Goal: Contribute content

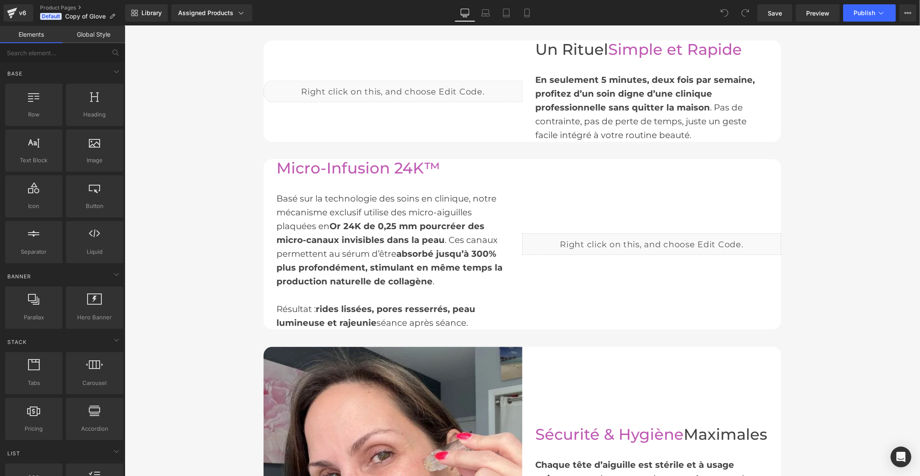
scroll to position [1149, 0]
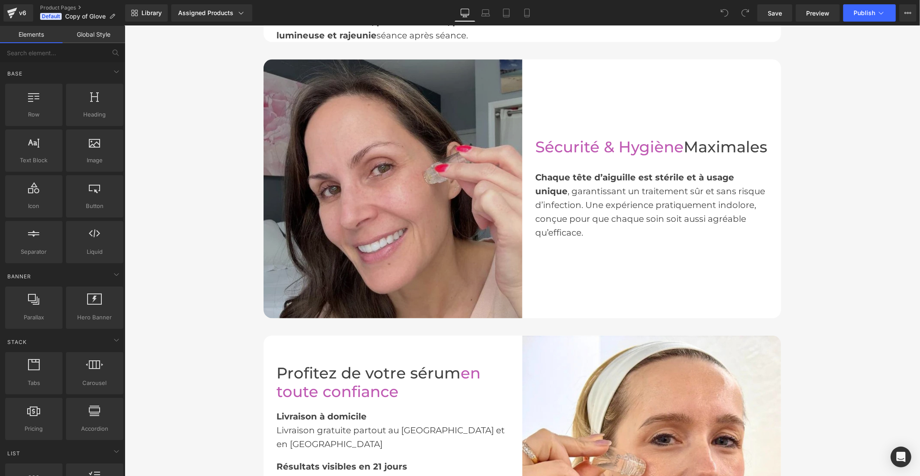
click at [335, 242] on img at bounding box center [392, 188] width 259 height 259
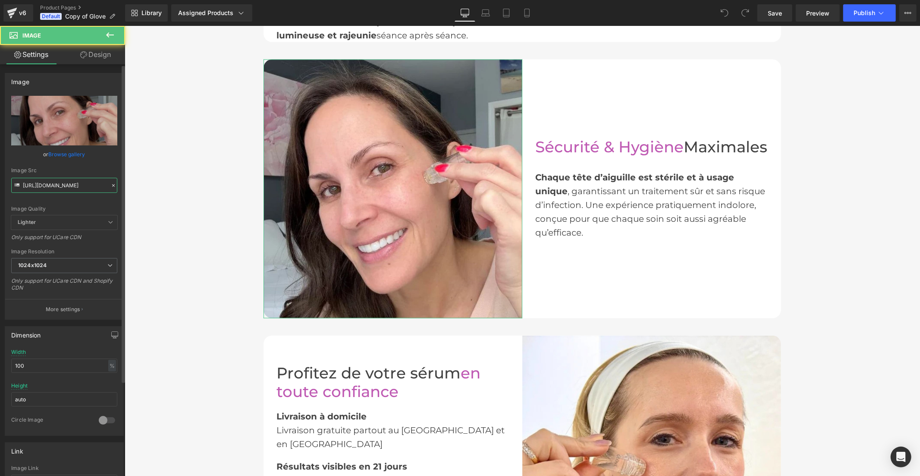
click at [70, 187] on input "[URL][DOMAIN_NAME]" at bounding box center [64, 185] width 106 height 15
paste input "10_6b003de7-012b-4e65-9551-db85312ff940.jpg?v=1759230811"
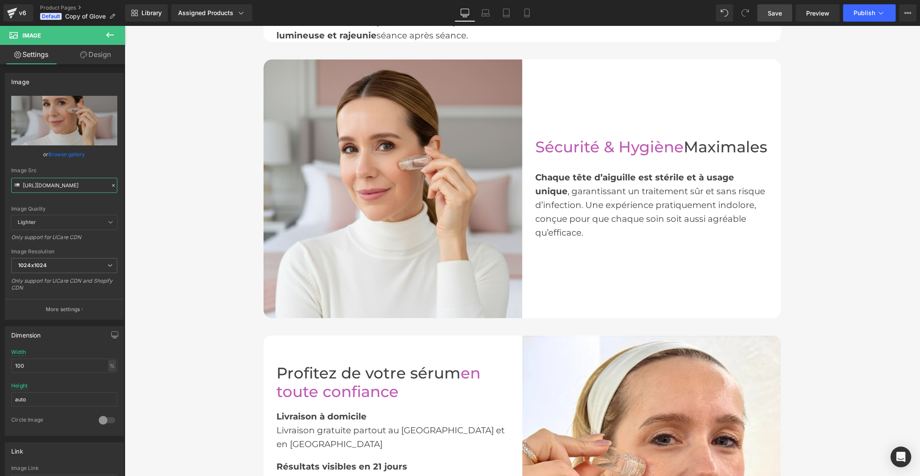
type input "[URL][DOMAIN_NAME]"
click at [779, 13] on span "Save" at bounding box center [774, 13] width 14 height 9
click at [827, 11] on button "Publish" at bounding box center [869, 12] width 53 height 17
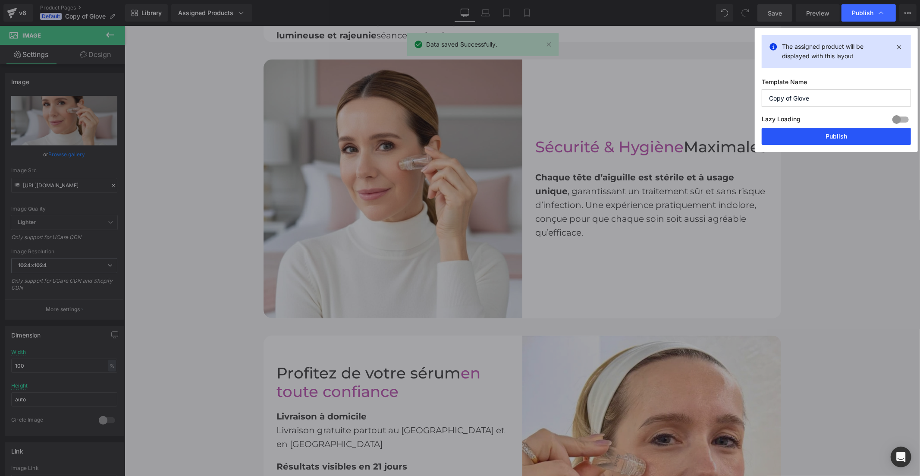
click at [827, 135] on button "Publish" at bounding box center [835, 136] width 149 height 17
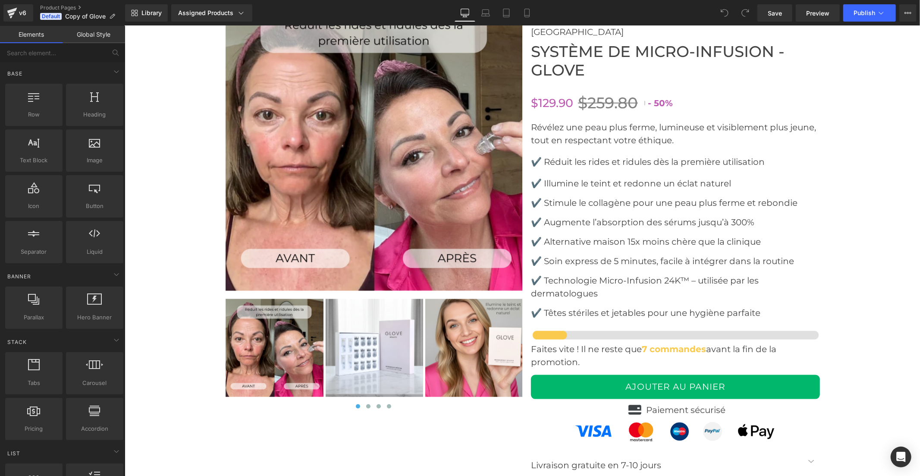
scroll to position [3593, 0]
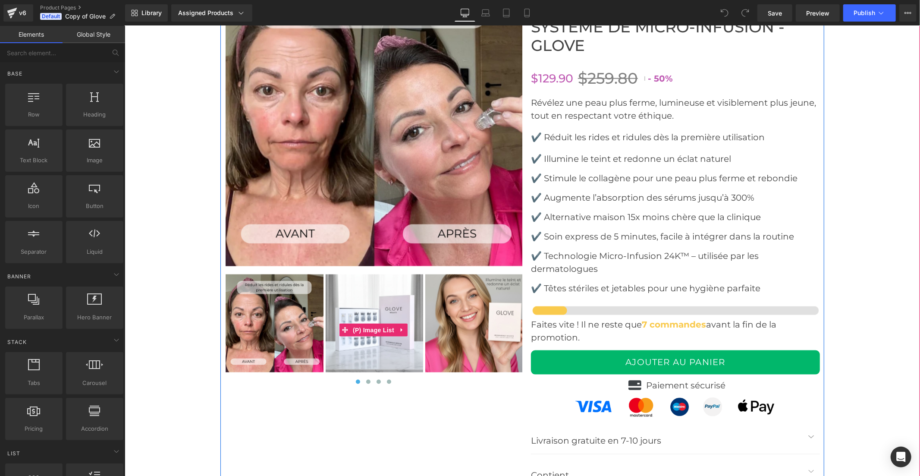
click at [388, 319] on img at bounding box center [374, 323] width 98 height 98
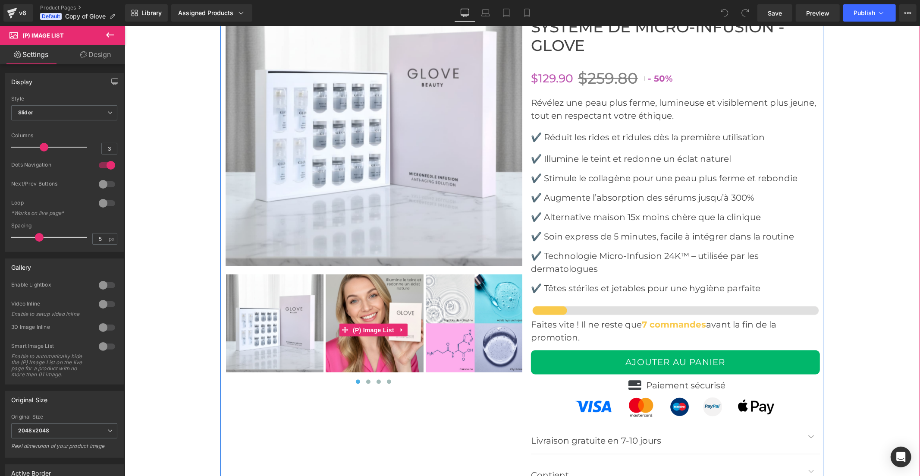
click at [392, 311] on img at bounding box center [374, 323] width 98 height 98
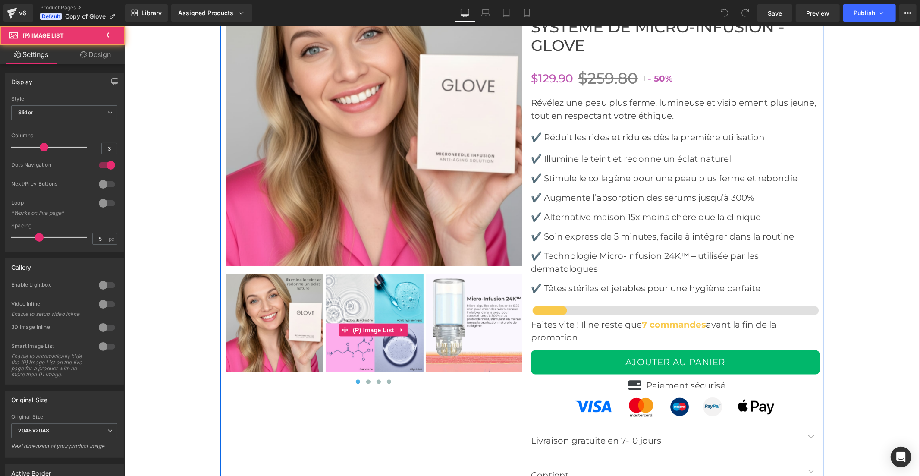
scroll to position [3545, 0]
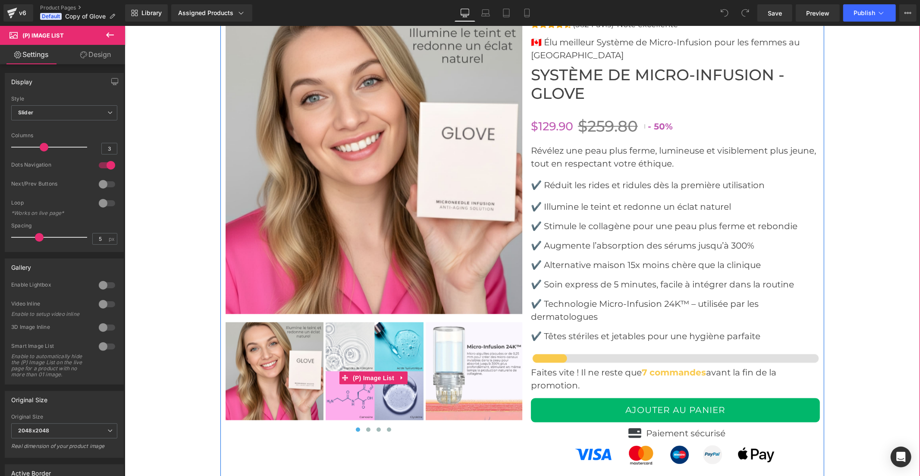
click at [384, 353] on img at bounding box center [374, 371] width 98 height 98
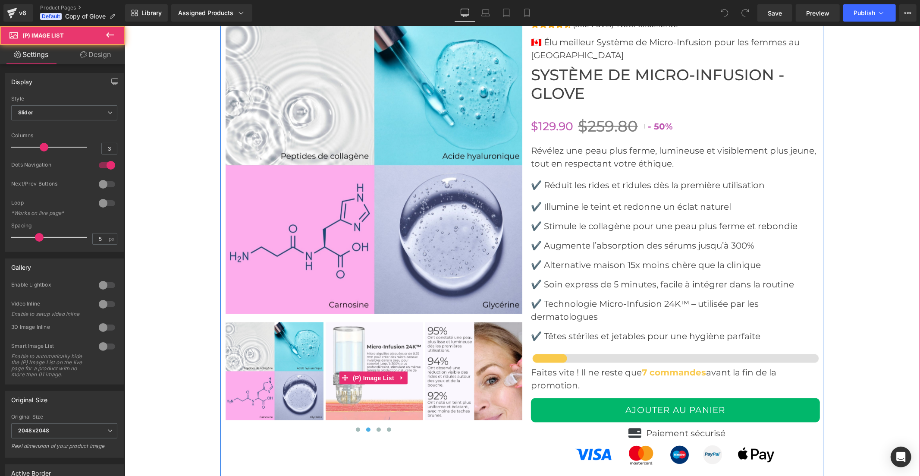
click at [385, 353] on img at bounding box center [374, 371] width 98 height 98
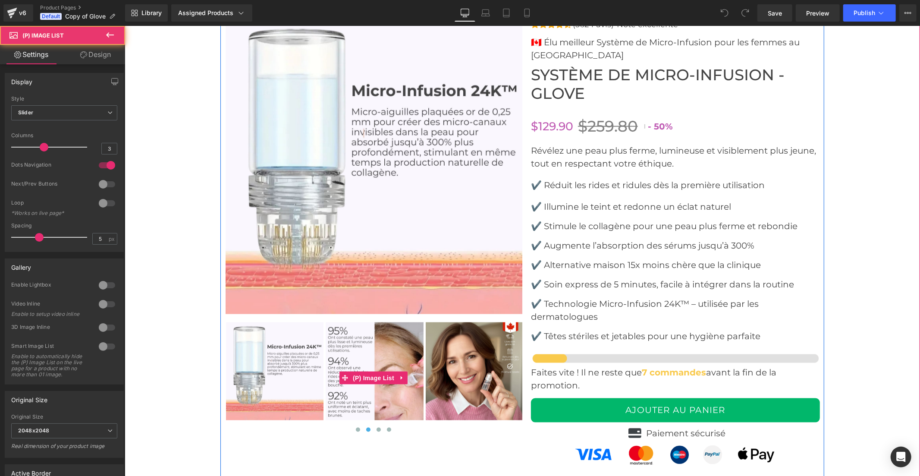
click at [385, 353] on img at bounding box center [374, 371] width 98 height 98
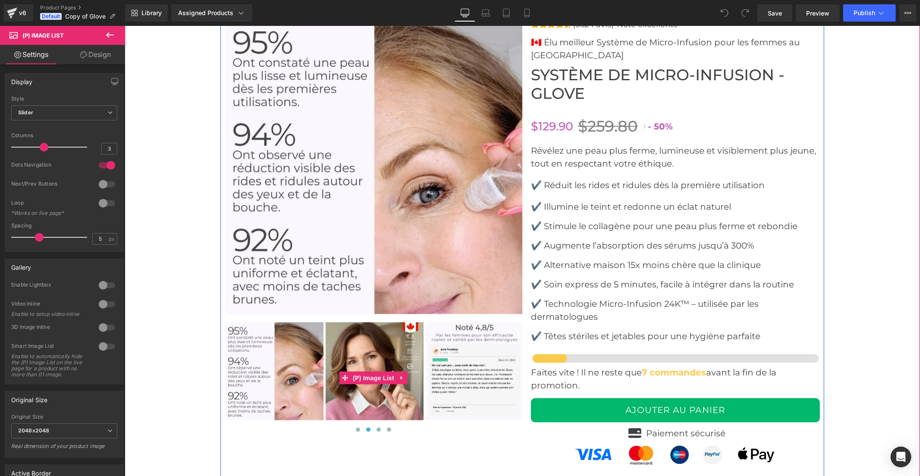
click at [387, 353] on img at bounding box center [374, 371] width 98 height 98
